Goal: Information Seeking & Learning: Check status

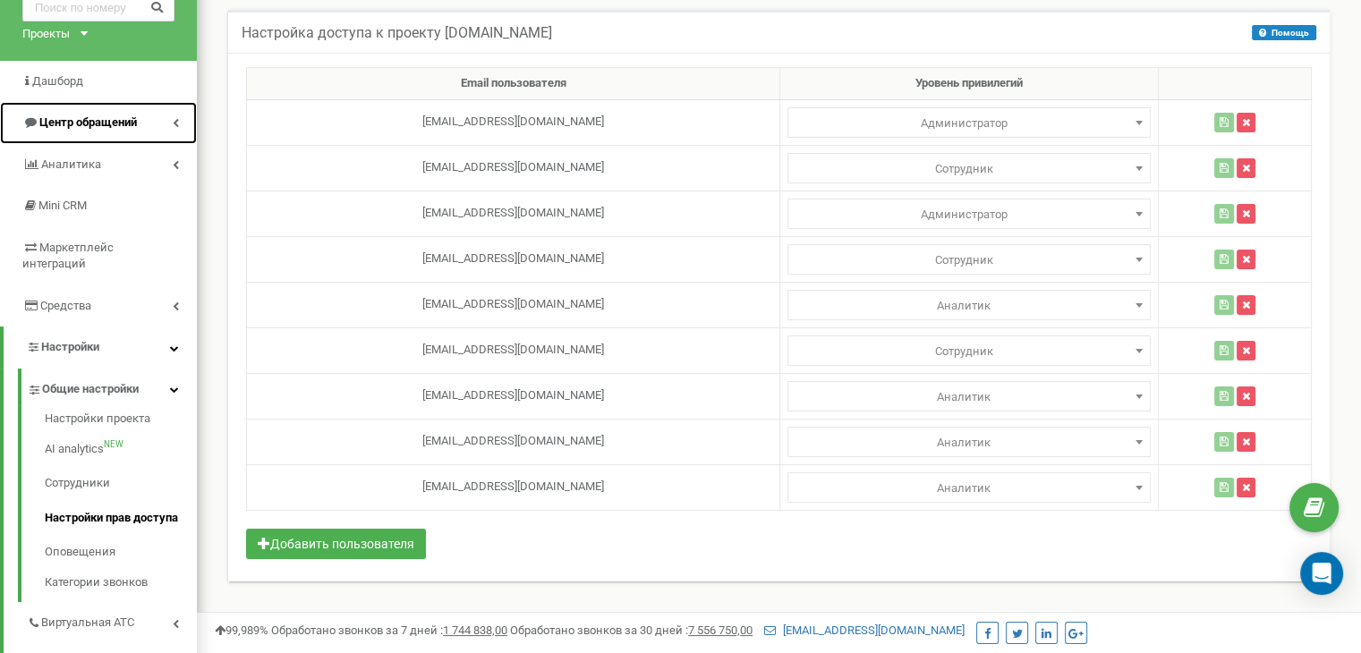
click at [67, 125] on span "Центр обращений" at bounding box center [88, 121] width 98 height 13
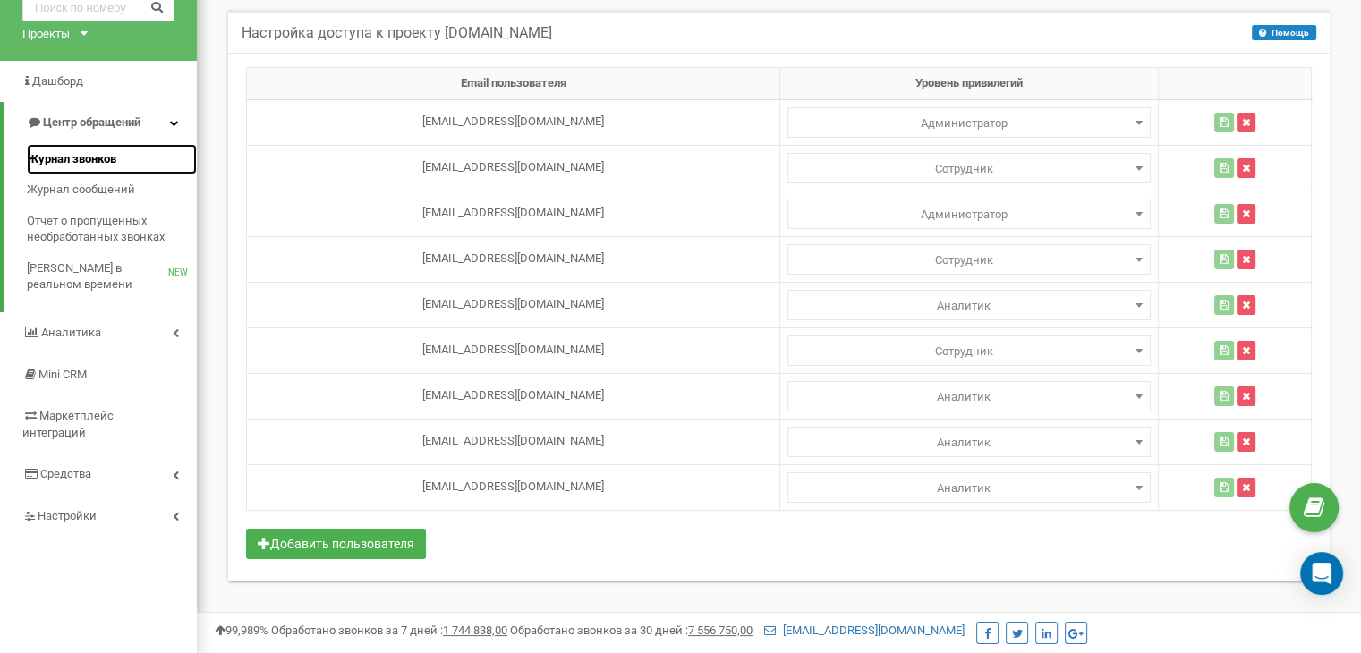
click at [71, 158] on span "Журнал звонков" at bounding box center [71, 159] width 89 height 17
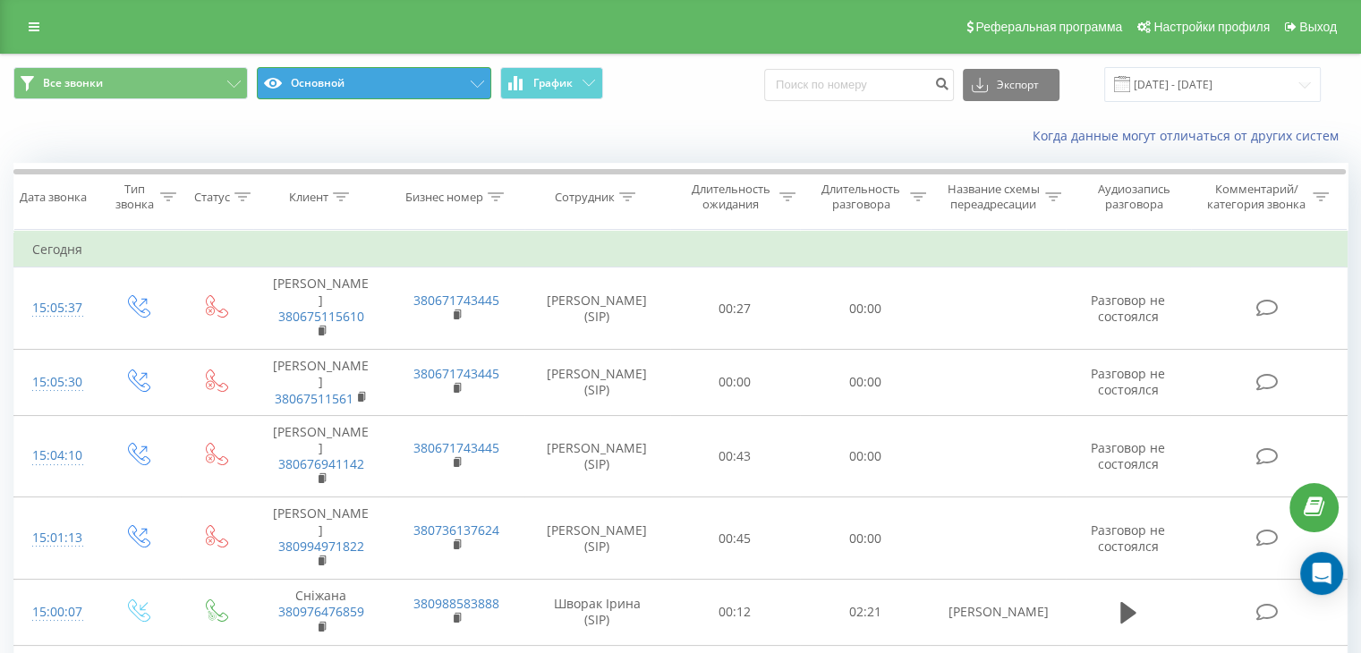
click at [369, 80] on button "Основной" at bounding box center [374, 83] width 234 height 32
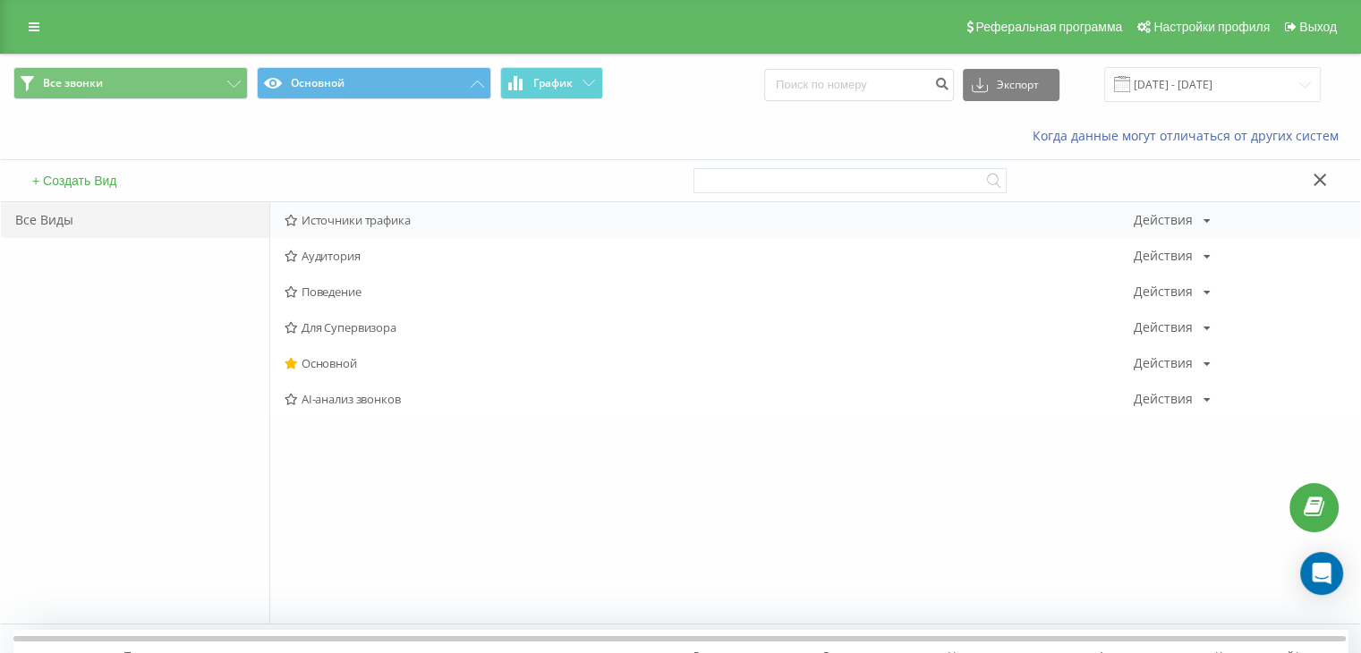
click at [341, 210] on div "Источники трафика Действия Редактировать Копировать Удалить По умолчанию Подели…" at bounding box center [815, 220] width 1090 height 36
click at [377, 219] on span "Источники трафика" at bounding box center [708, 220] width 849 height 13
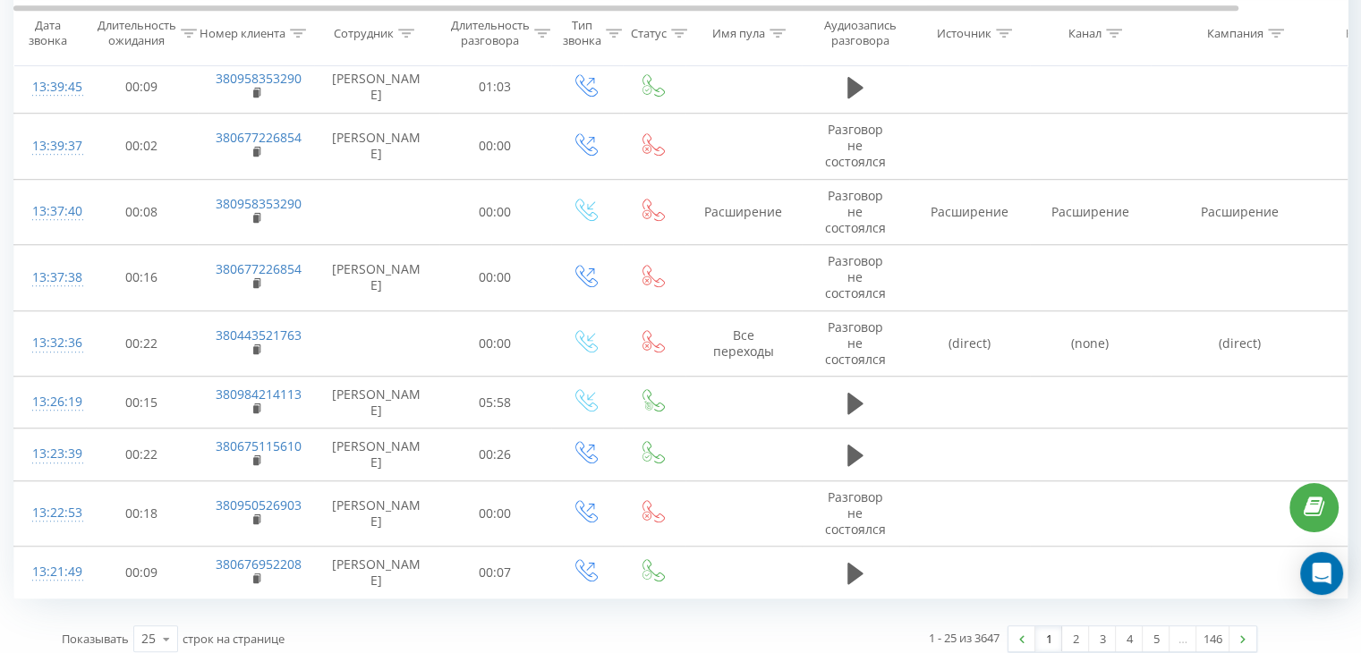
scroll to position [1170, 0]
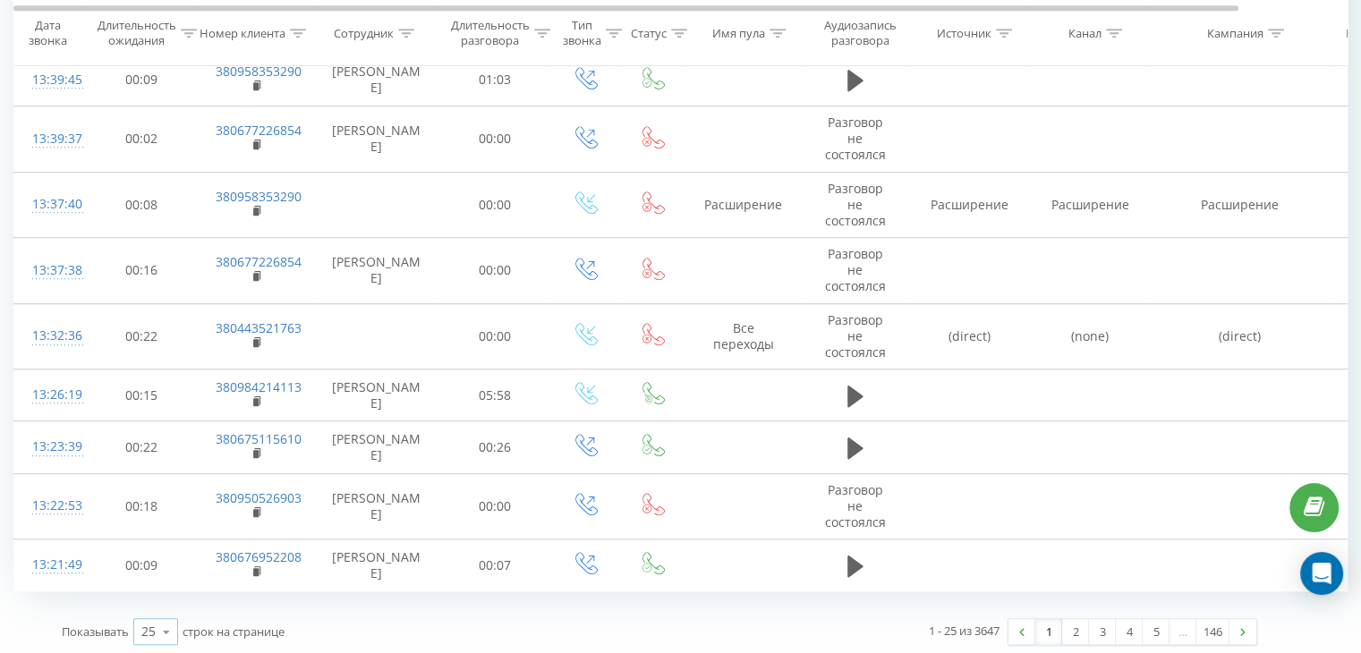
click at [165, 631] on icon at bounding box center [166, 632] width 27 height 35
click at [154, 602] on span "100" at bounding box center [151, 606] width 21 height 17
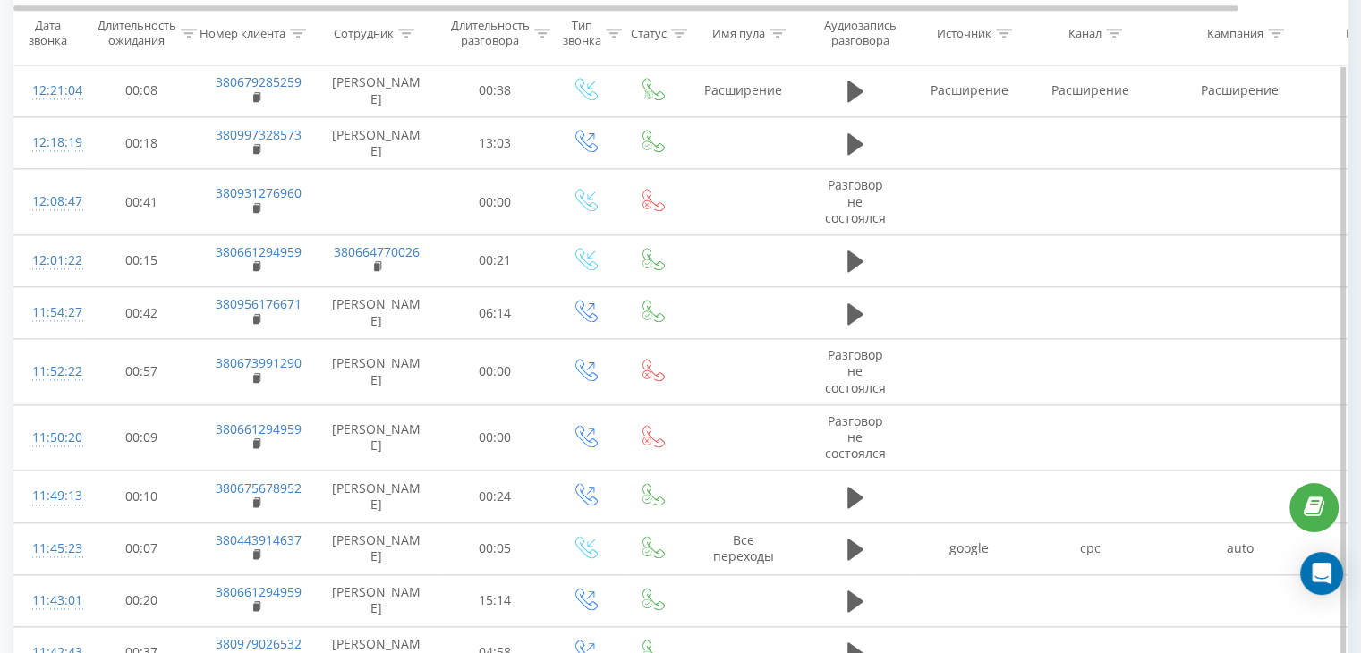
scroll to position [2243, 0]
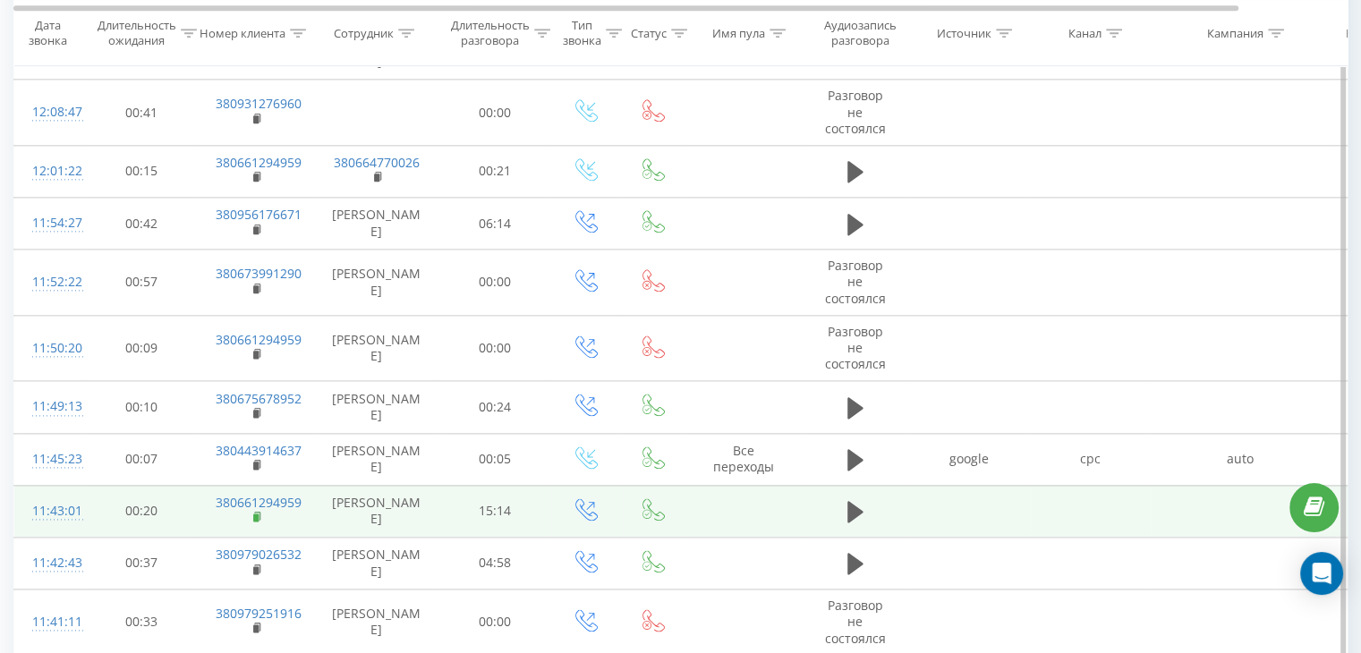
click at [258, 513] on rect at bounding box center [255, 517] width 5 height 8
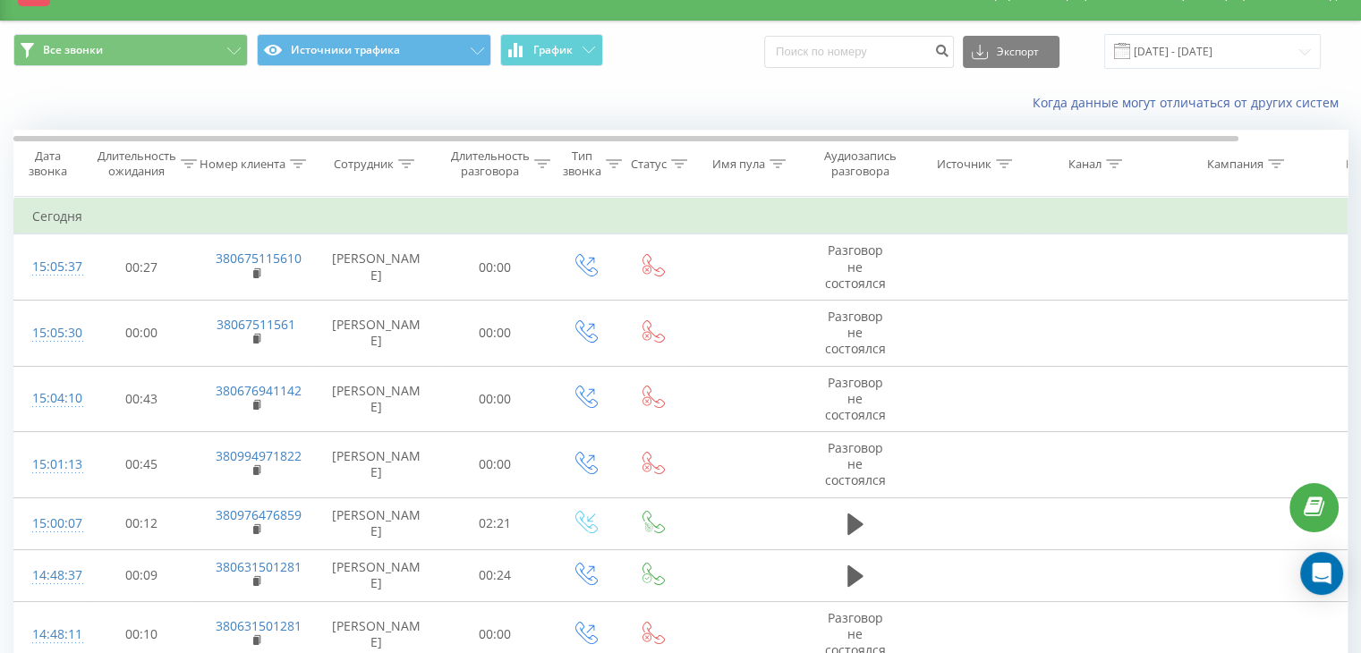
scroll to position [7, 0]
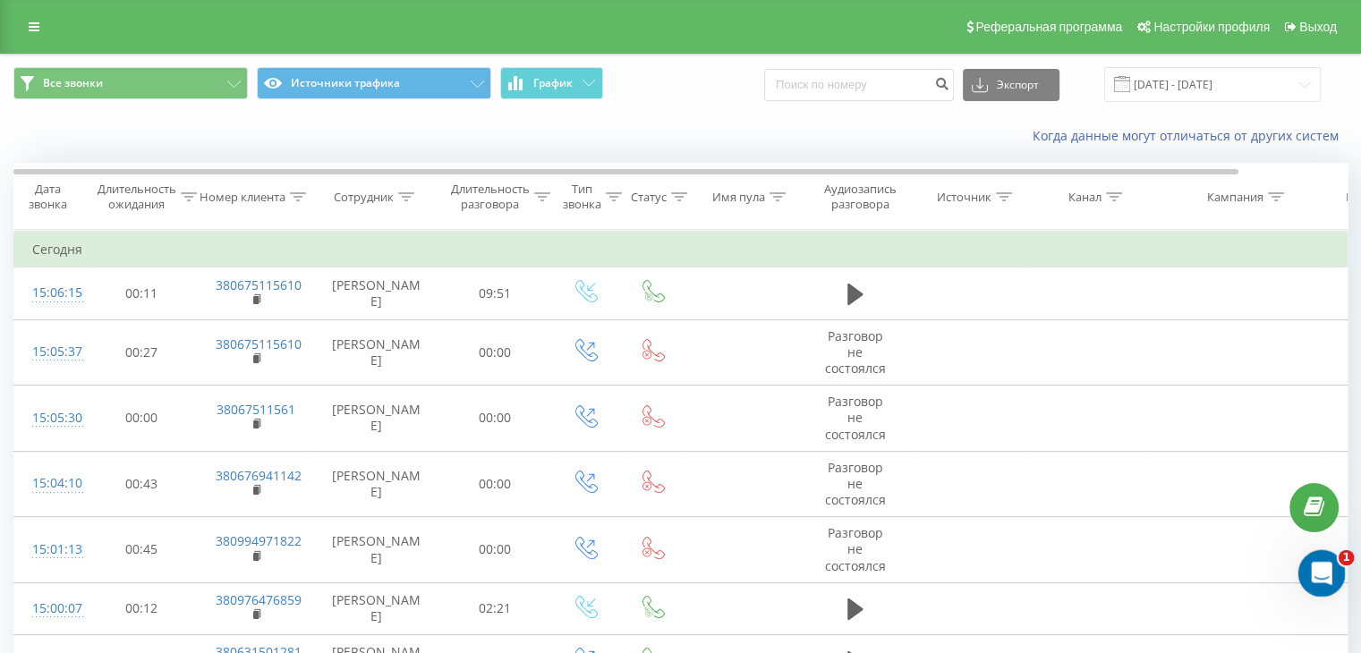
click at [1319, 574] on icon "Відкрити програму для спілкування Intercom" at bounding box center [1319, 571] width 30 height 30
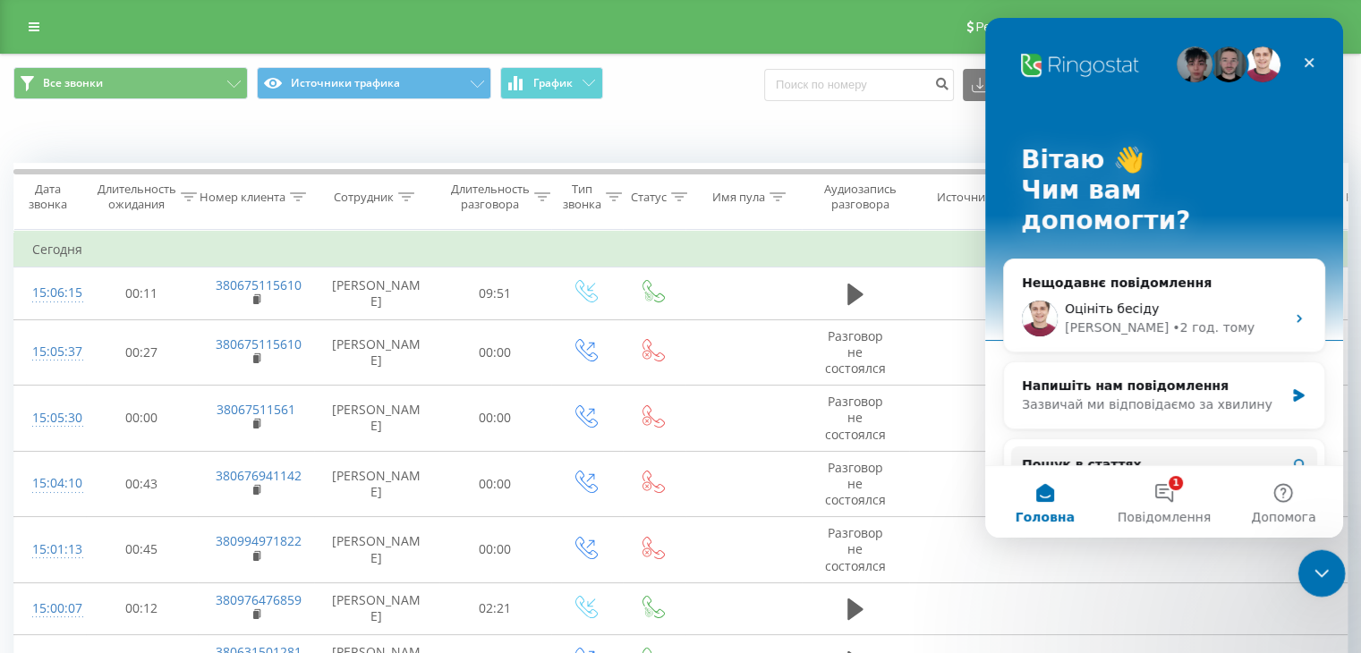
click at [1319, 574] on icon "Закрити програму для спілкування Intercom" at bounding box center [1318, 570] width 21 height 21
